Goal: Contribute content

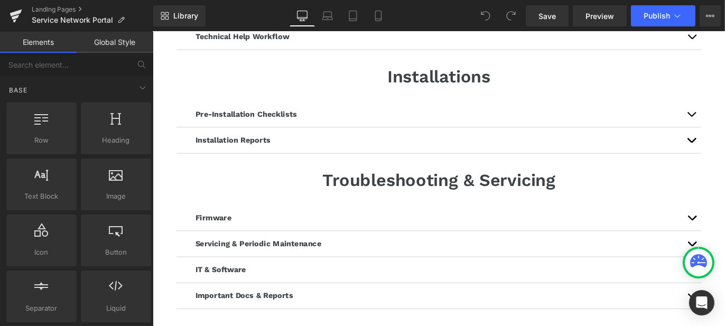
scroll to position [581, 0]
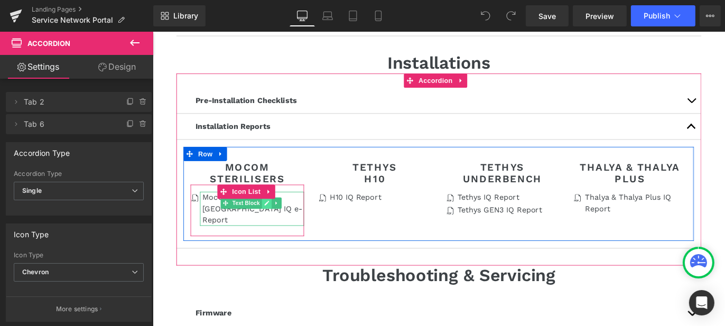
click at [281, 225] on icon at bounding box center [279, 223] width 6 height 6
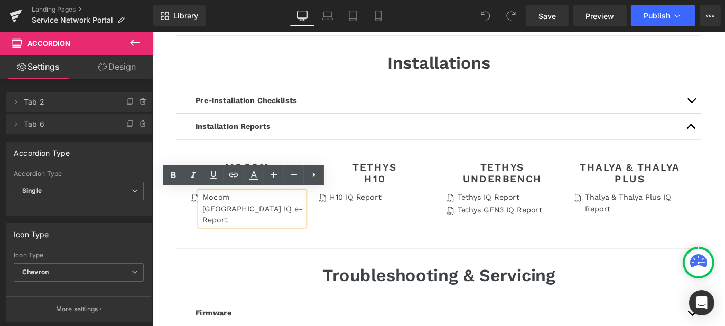
click at [262, 228] on p "Mocom [GEOGRAPHIC_DATA] IQ e-Report" at bounding box center [265, 229] width 114 height 38
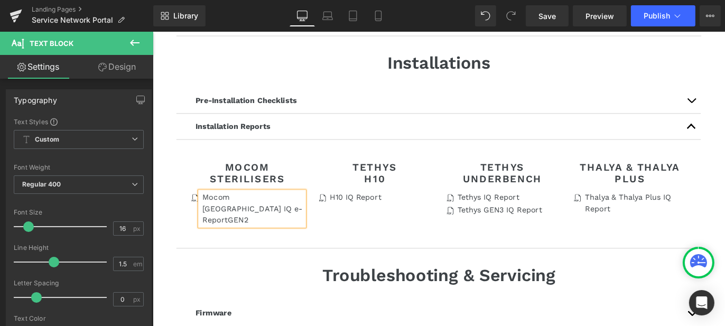
click at [255, 244] on div "Icon Mocom Australia IQ e-Report GEN2 Text Block Icon List" at bounding box center [258, 231] width 127 height 58
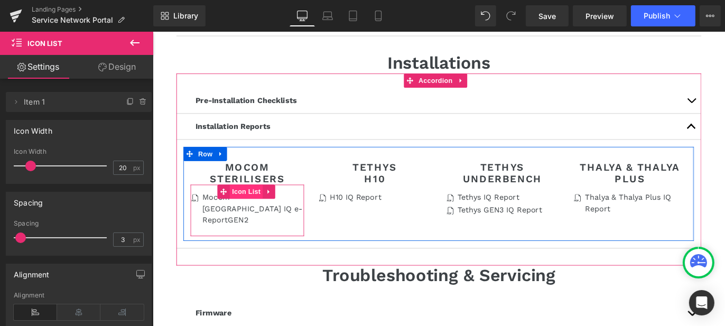
click at [248, 208] on span "Icon List" at bounding box center [256, 210] width 37 height 16
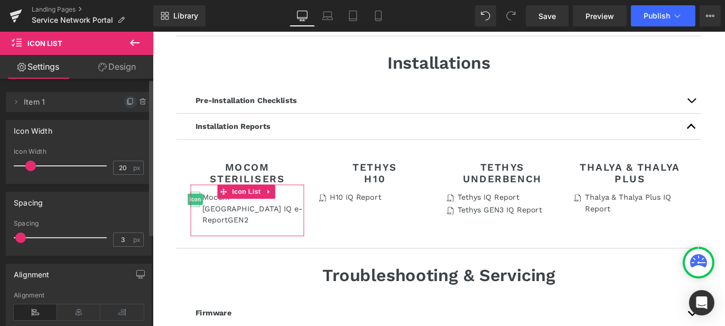
click at [126, 105] on icon at bounding box center [130, 102] width 8 height 8
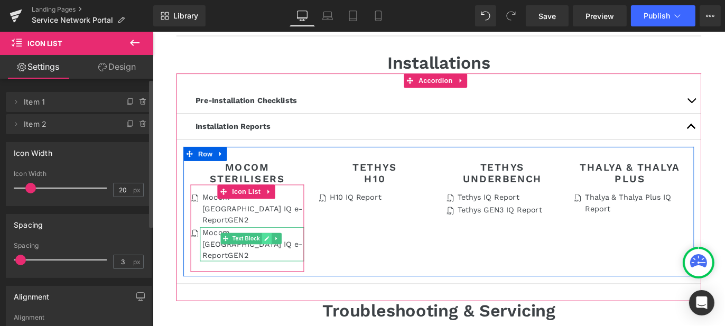
click at [278, 261] on icon at bounding box center [279, 263] width 5 height 5
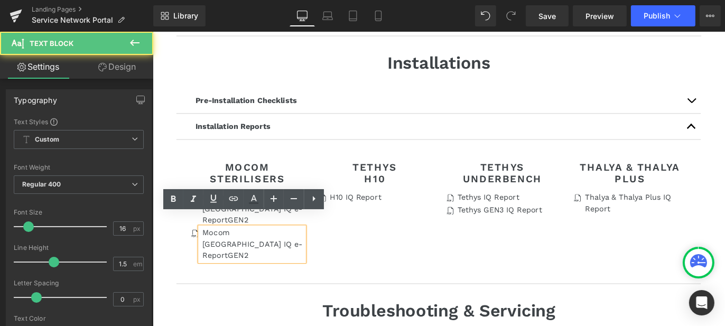
drag, startPoint x: 270, startPoint y: 254, endPoint x: 207, endPoint y: 239, distance: 64.6
click at [207, 250] on div "Mocom [GEOGRAPHIC_DATA] IQ e-Report GEN2" at bounding box center [263, 269] width 116 height 38
click at [257, 254] on p "Mocom [GEOGRAPHIC_DATA] IQ e-Report GEN2" at bounding box center [265, 269] width 114 height 38
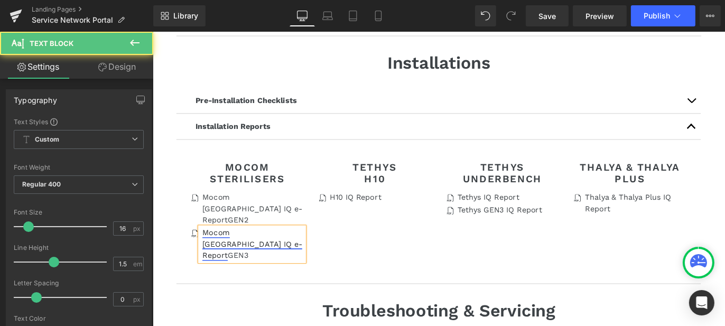
drag, startPoint x: 250, startPoint y: 254, endPoint x: 207, endPoint y: 243, distance: 44.2
click at [208, 250] on p "Mocom [GEOGRAPHIC_DATA] IQ e-Report GEN3" at bounding box center [265, 269] width 114 height 38
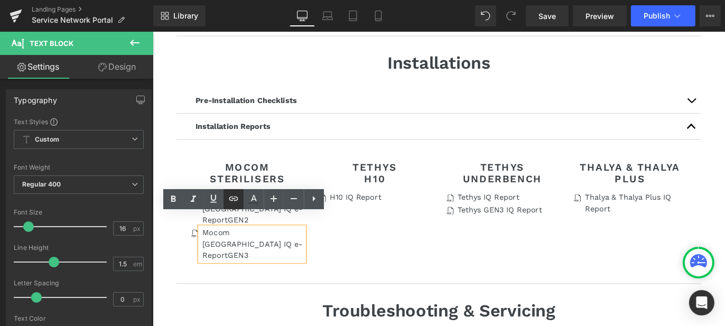
click at [237, 200] on icon at bounding box center [233, 199] width 9 height 4
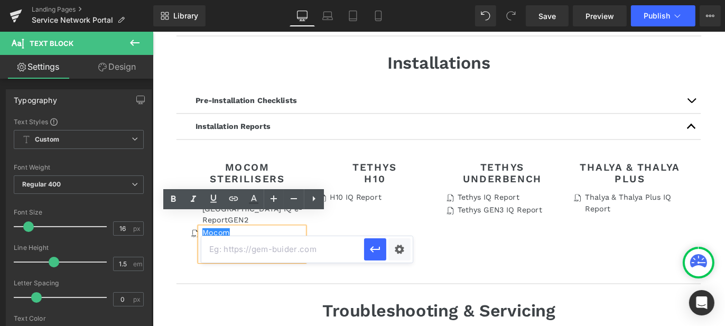
click at [246, 251] on input "text" at bounding box center [282, 249] width 163 height 26
paste input "[URL][DOMAIN_NAME]"
type input "[URL][DOMAIN_NAME]"
click at [393, 0] on div "Text Color Highlight Color #333333 Edit or remove link: Edit - Unlink - Cancel …" at bounding box center [362, 0] width 725 height 0
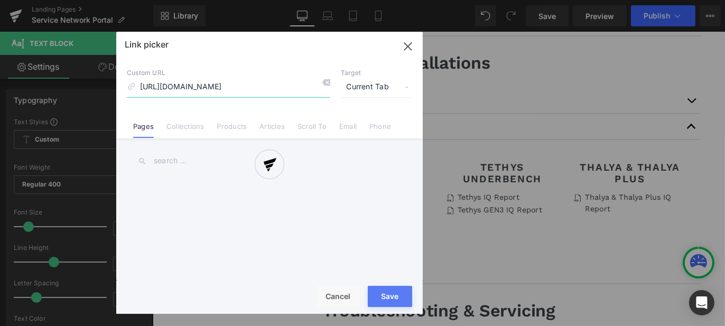
scroll to position [0, 279]
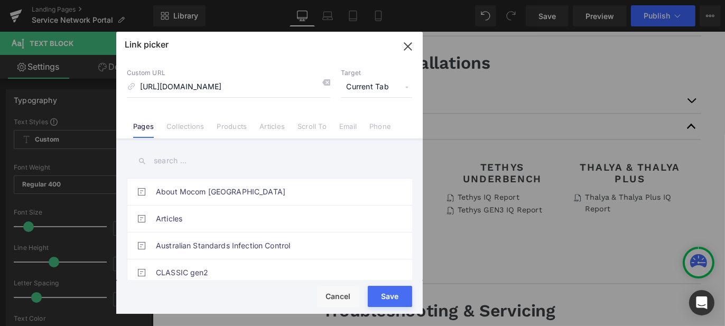
click at [377, 94] on span "Current Tab" at bounding box center [376, 87] width 71 height 20
click at [376, 121] on li "New Tab" at bounding box center [377, 125] width 82 height 19
click at [381, 298] on button "Save" at bounding box center [390, 296] width 44 height 21
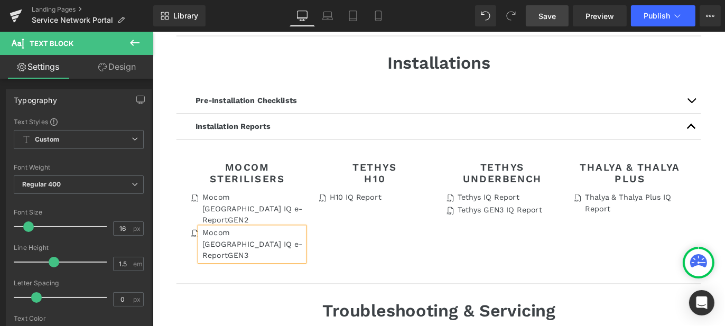
drag, startPoint x: 556, startPoint y: 18, endPoint x: 455, endPoint y: 10, distance: 101.3
click at [556, 18] on span "Save" at bounding box center [547, 16] width 17 height 11
drag, startPoint x: 556, startPoint y: 22, endPoint x: 597, endPoint y: 15, distance: 42.4
click at [556, 22] on link "Save" at bounding box center [547, 15] width 43 height 21
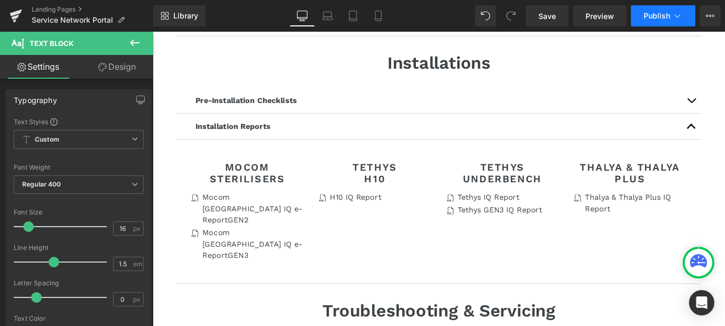
click at [650, 12] on span "Publish" at bounding box center [657, 16] width 26 height 8
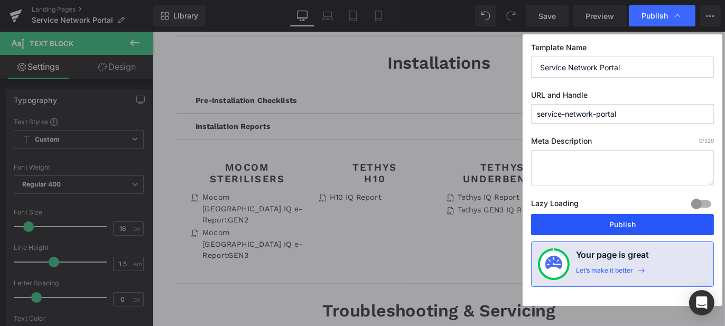
click at [626, 225] on button "Publish" at bounding box center [622, 224] width 183 height 21
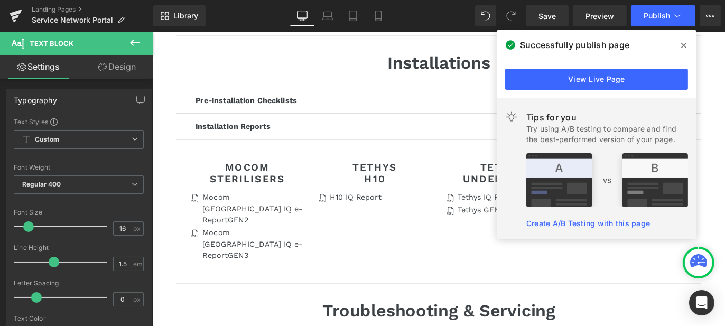
click at [681, 47] on icon at bounding box center [683, 45] width 5 height 8
